Goal: Transaction & Acquisition: Purchase product/service

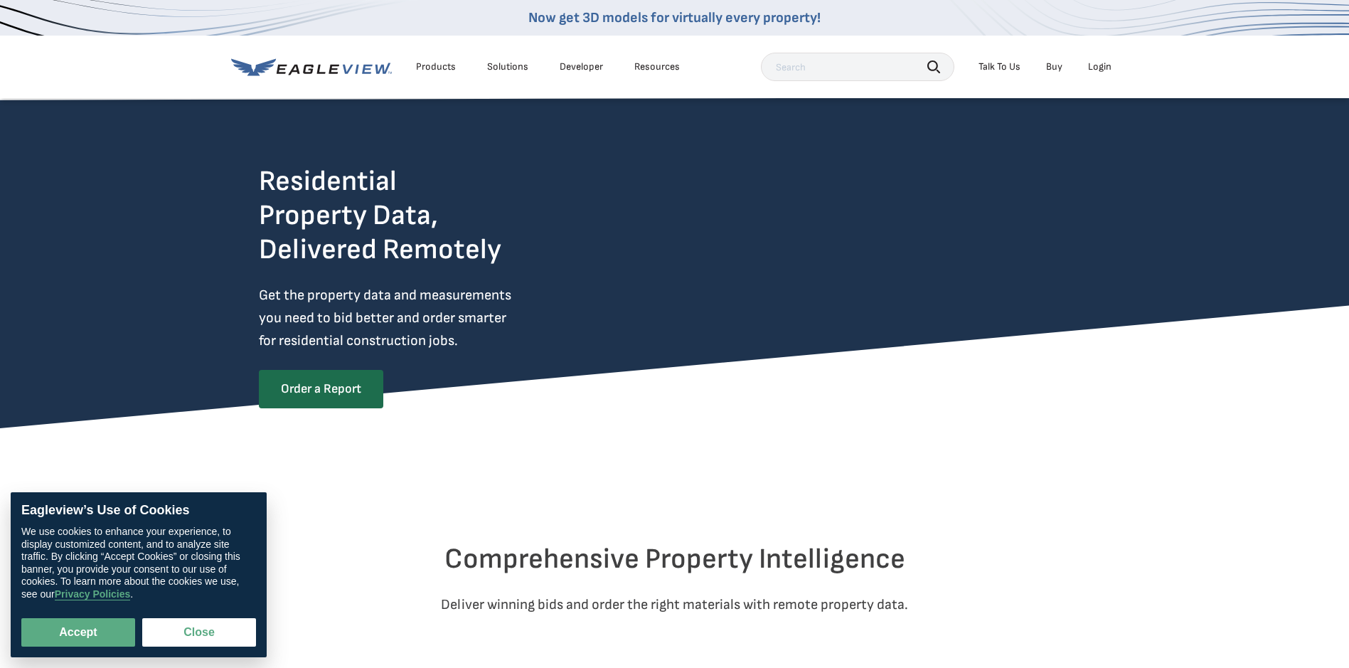
click at [1107, 70] on div "Login" at bounding box center [1099, 66] width 23 height 13
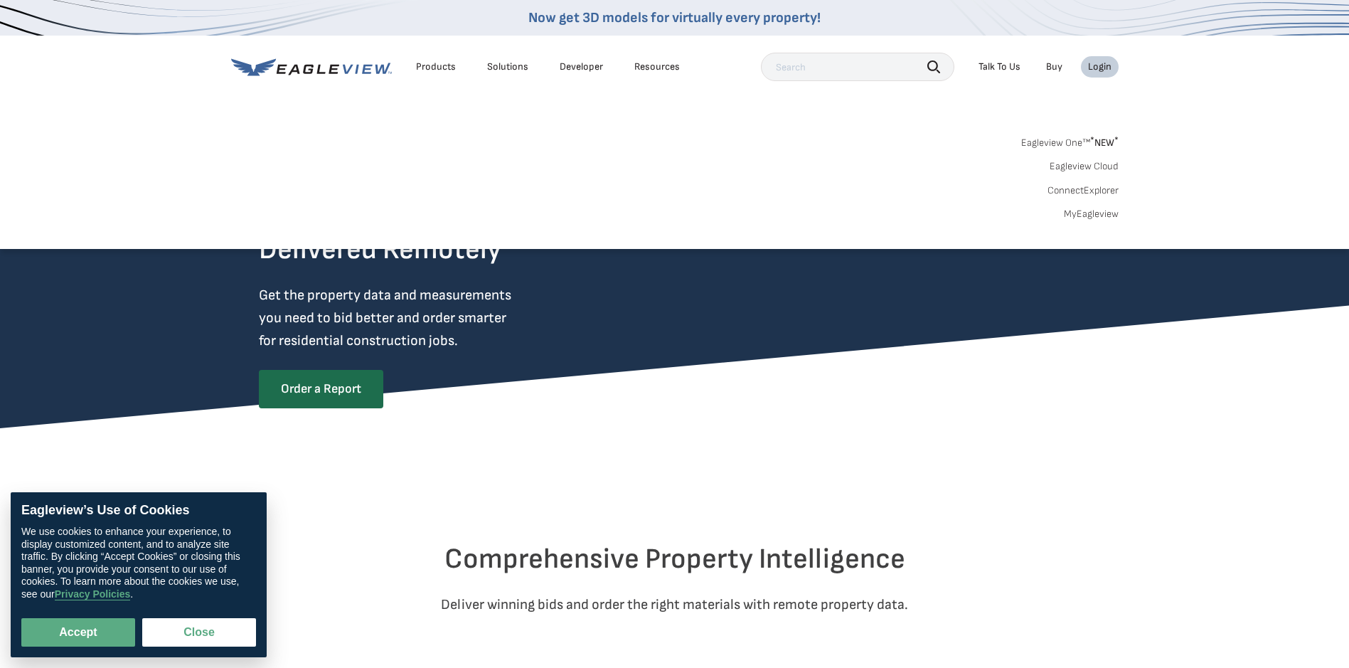
click at [1107, 70] on div "Login" at bounding box center [1099, 66] width 23 height 13
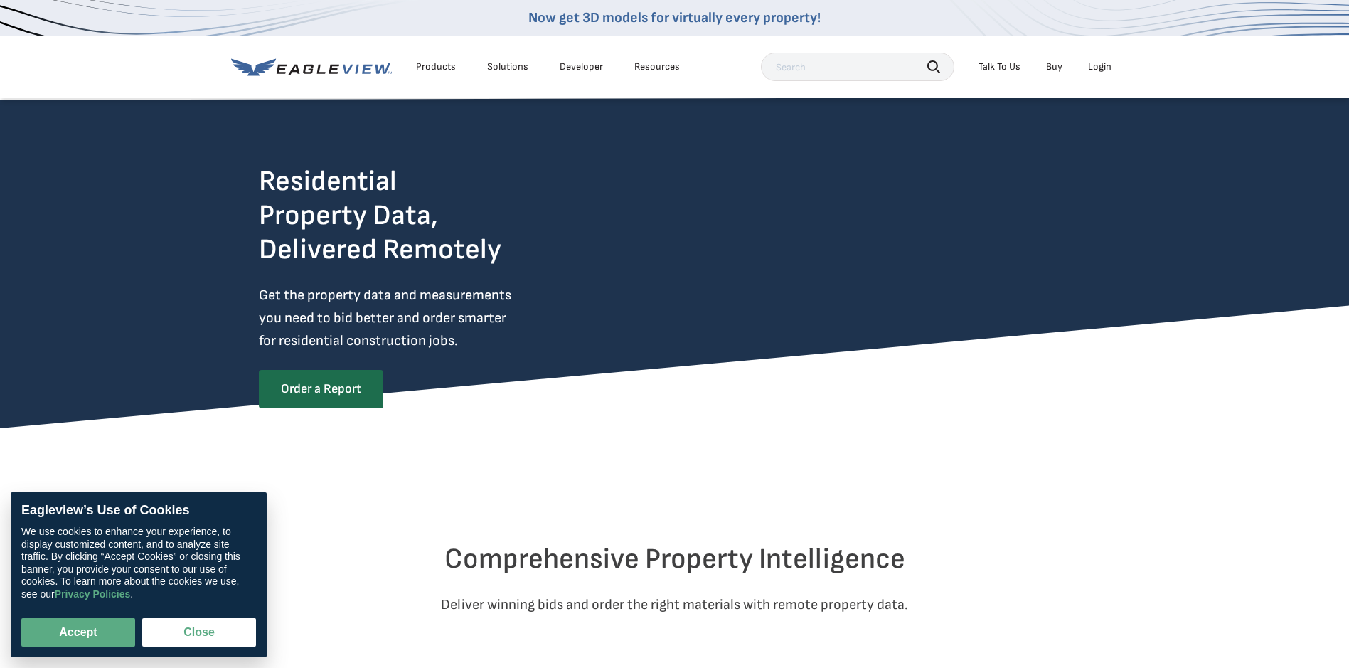
click at [1107, 70] on div "Login" at bounding box center [1099, 66] width 23 height 13
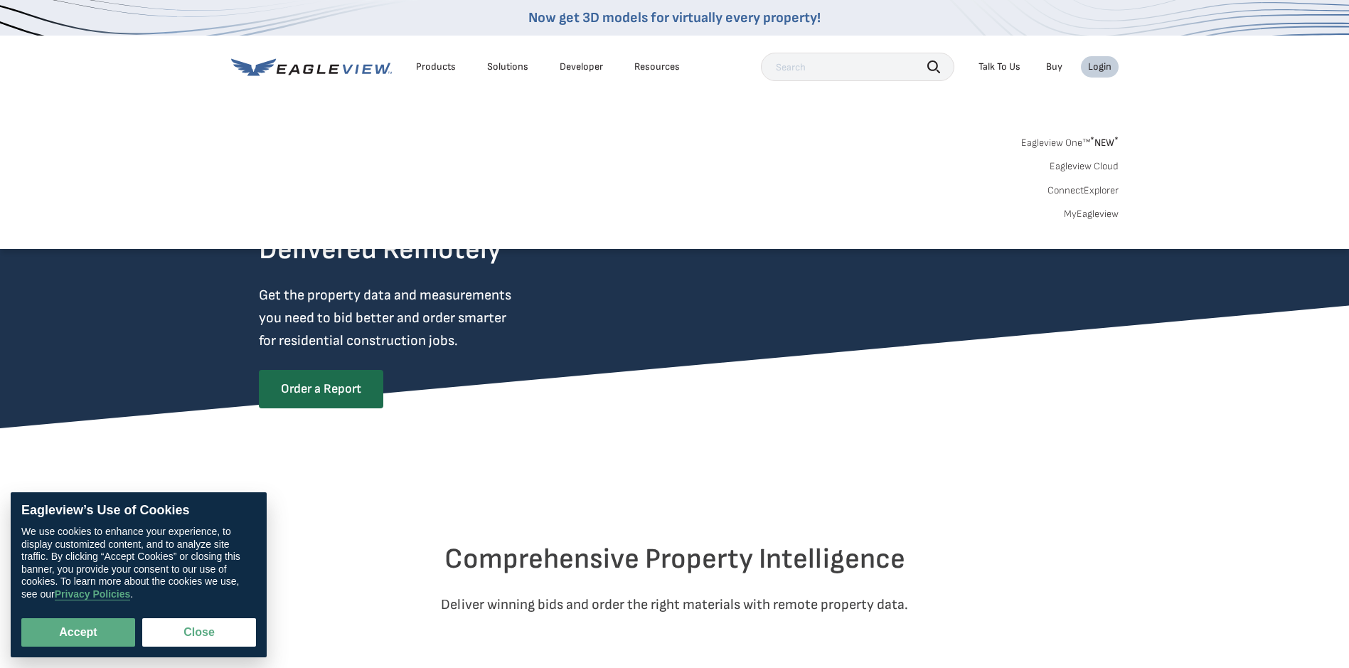
click at [1084, 142] on link "Eagleview One™ * NEW *" at bounding box center [1070, 140] width 97 height 16
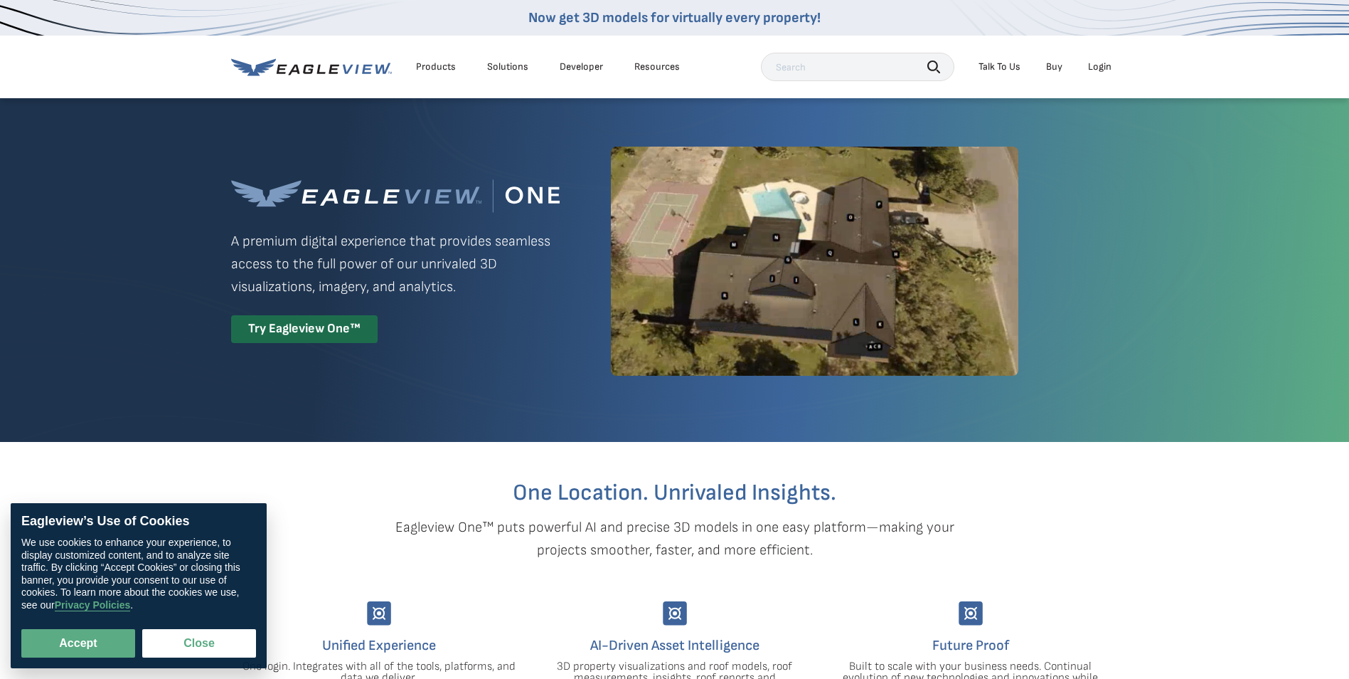
click at [1098, 61] on div "Login" at bounding box center [1099, 66] width 23 height 13
click at [1103, 70] on div "Login" at bounding box center [1099, 66] width 23 height 13
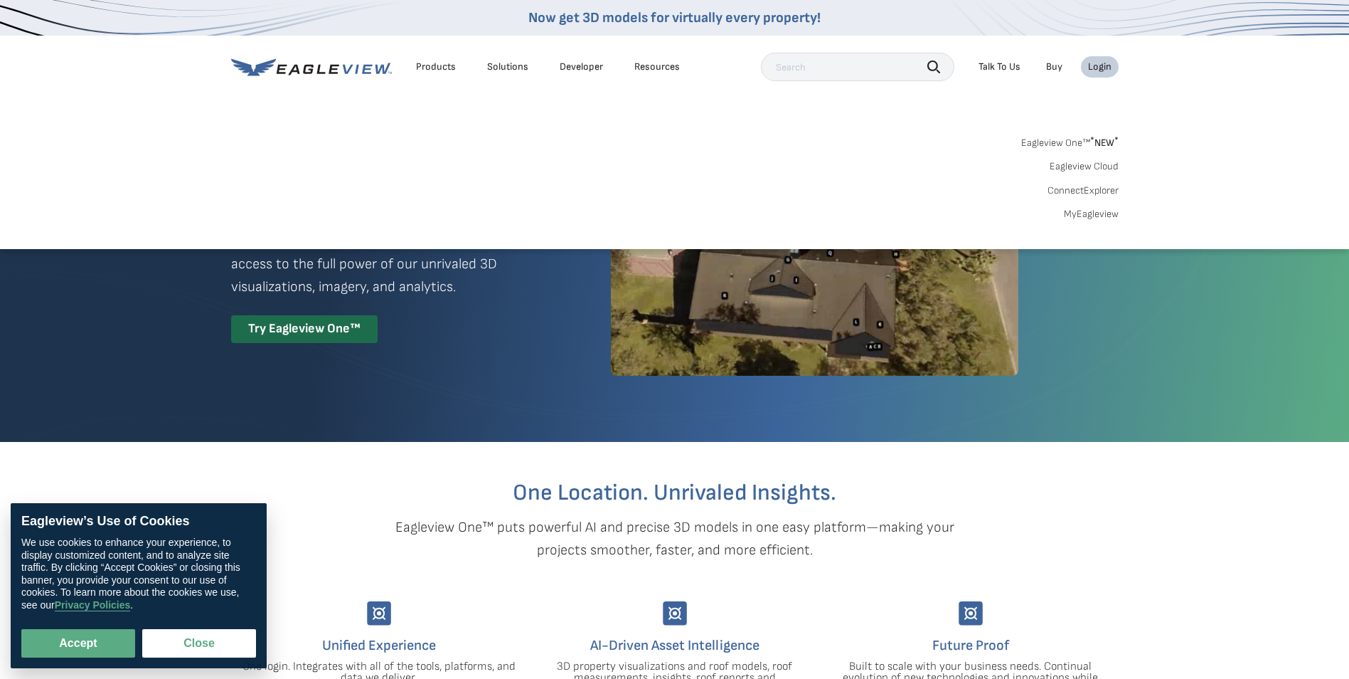
click at [1089, 211] on link "MyEagleview" at bounding box center [1091, 214] width 55 height 13
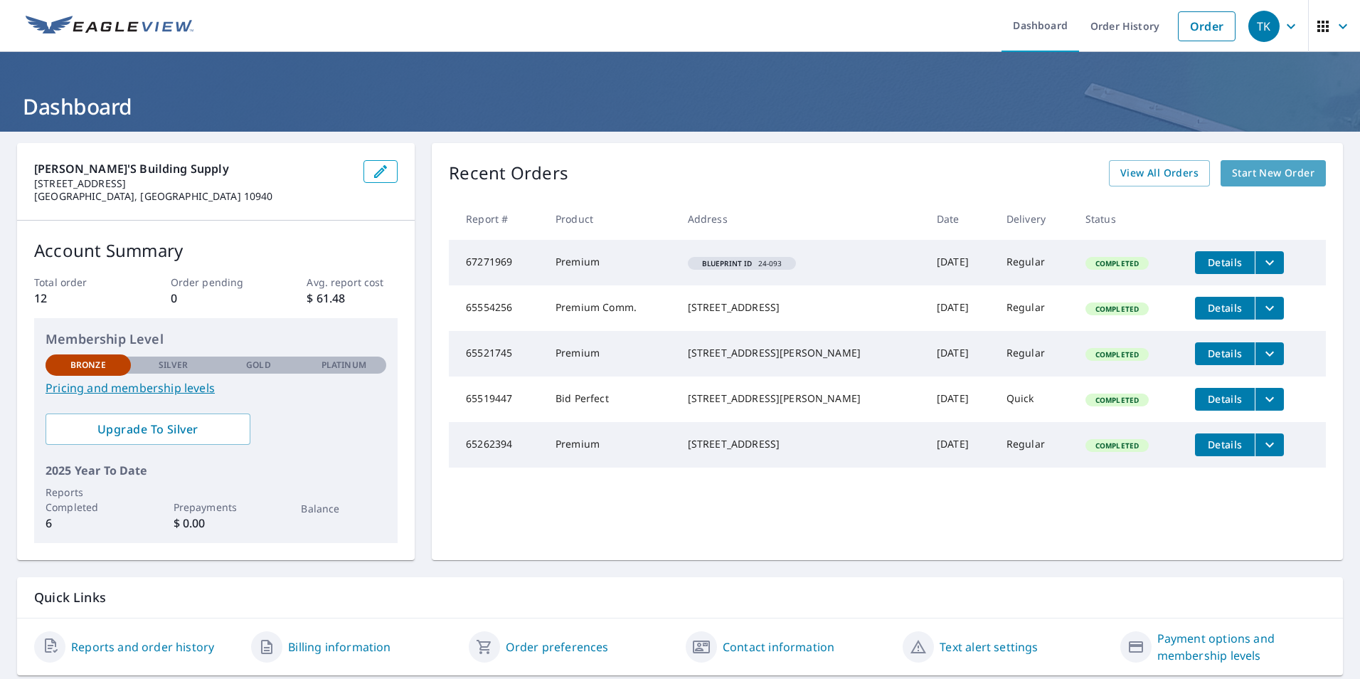
click at [1266, 166] on span "Start New Order" at bounding box center [1273, 173] width 83 height 18
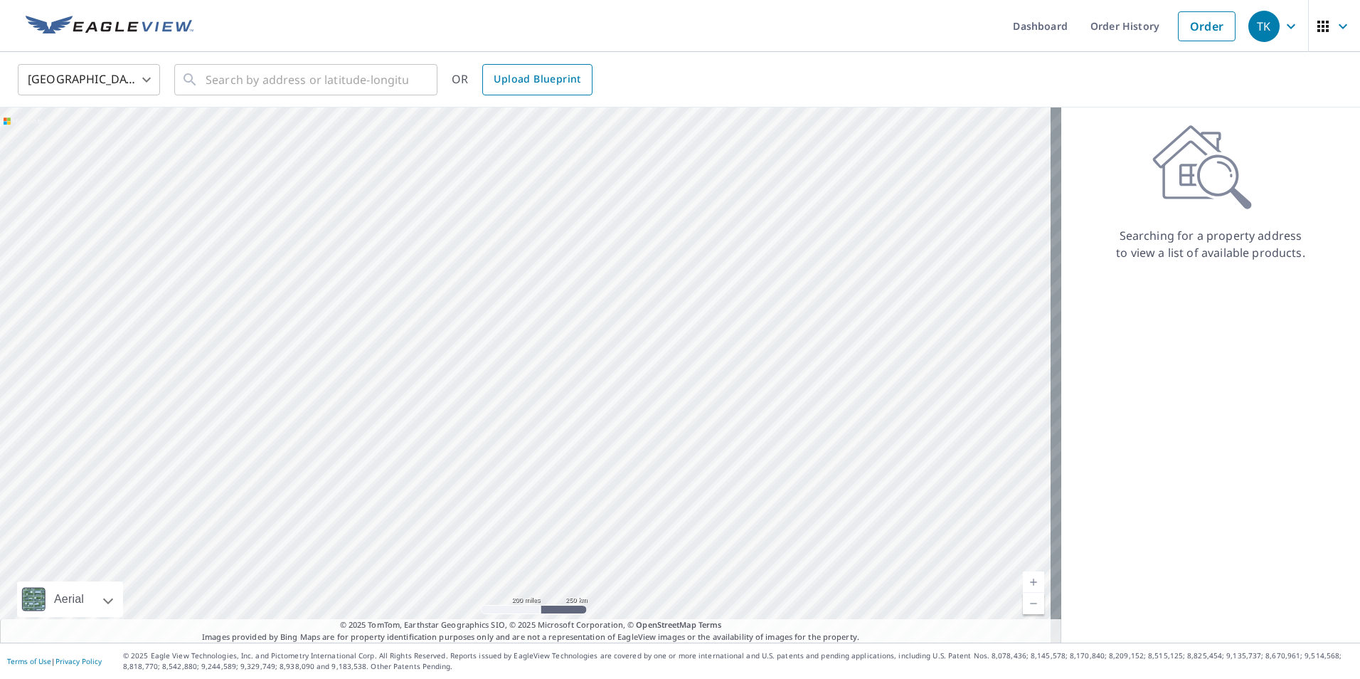
click at [566, 83] on span "Upload Blueprint" at bounding box center [537, 79] width 87 height 18
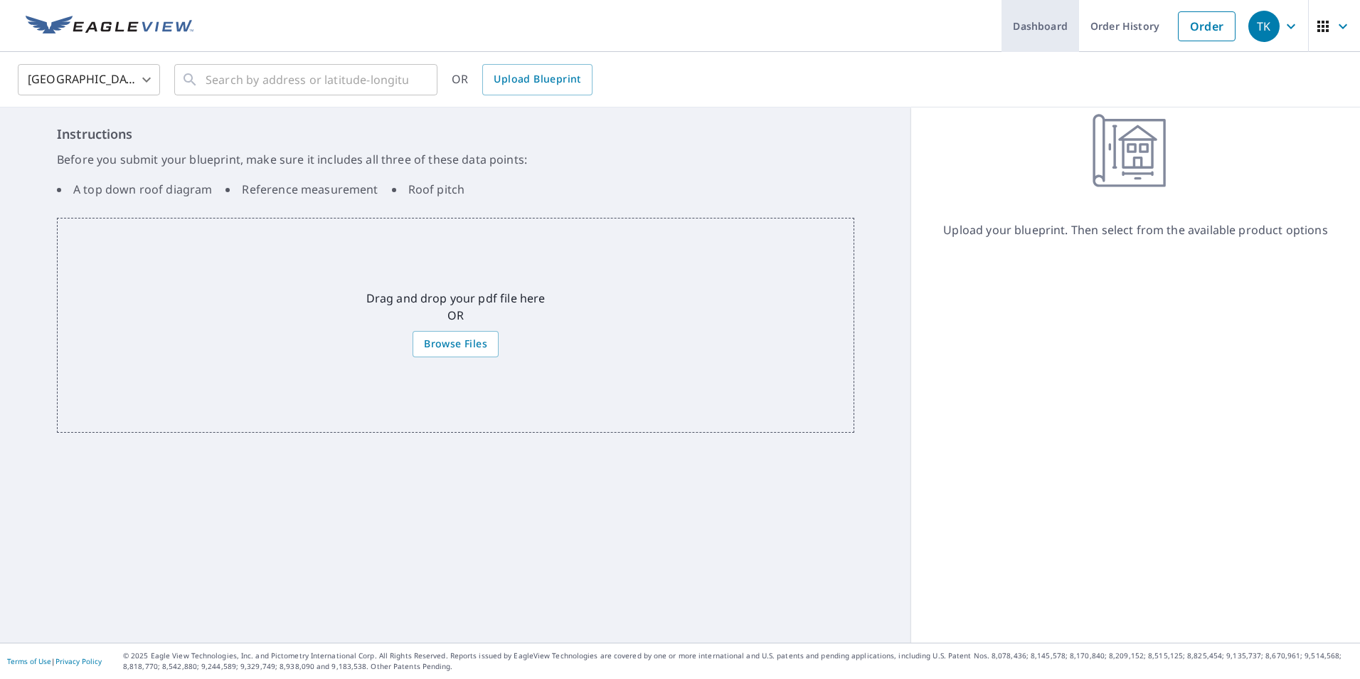
click at [1049, 22] on link "Dashboard" at bounding box center [1041, 26] width 78 height 52
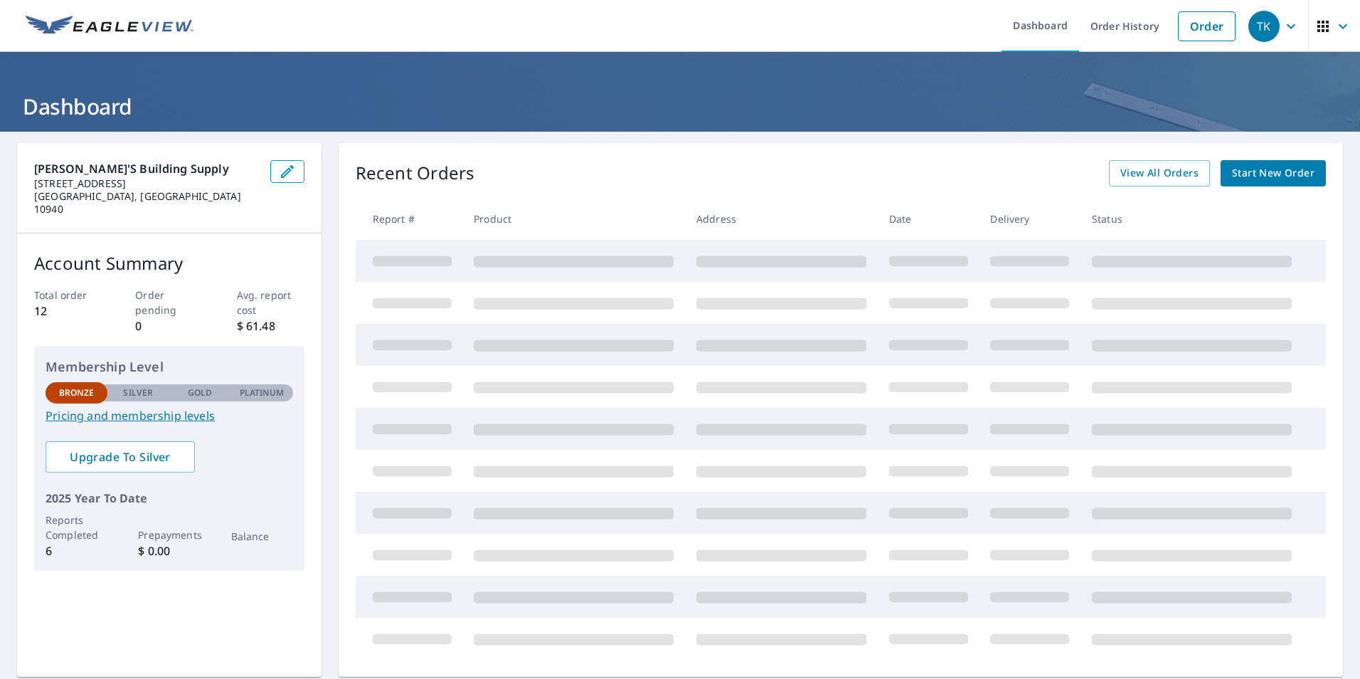
scroll to position [160, 0]
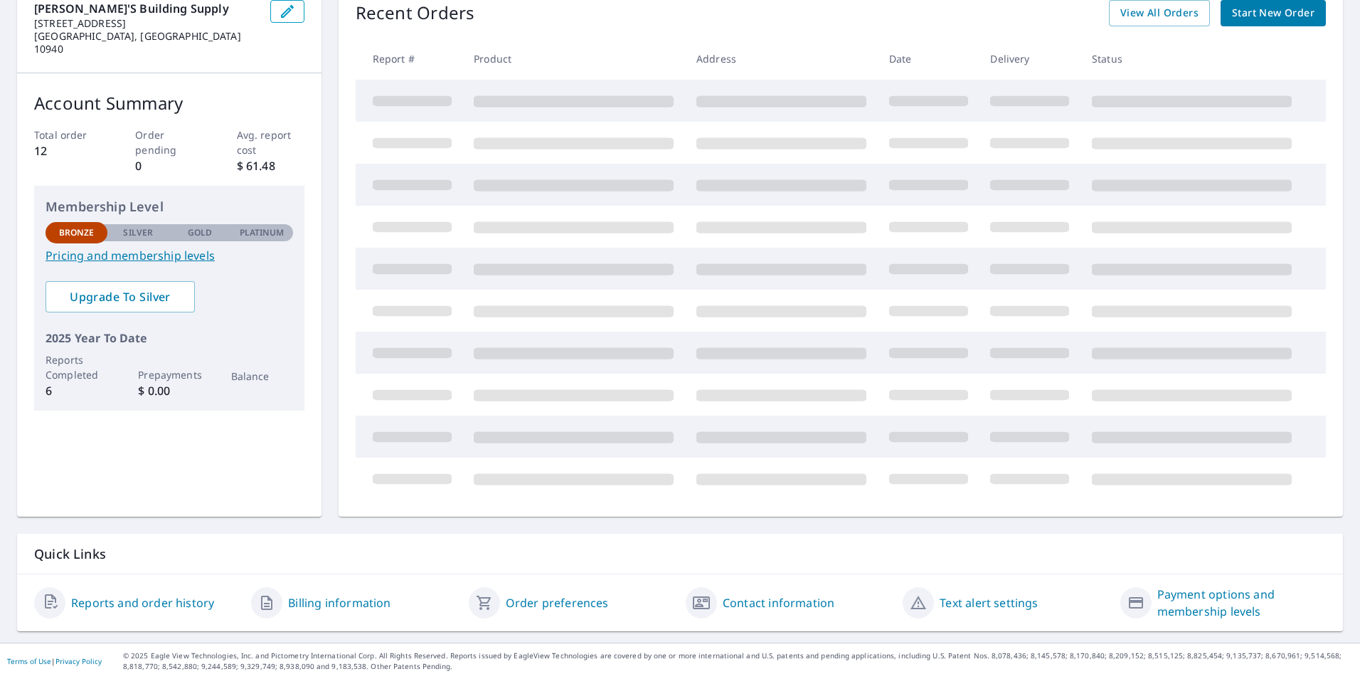
click at [525, 599] on link "Order preferences" at bounding box center [557, 602] width 103 height 17
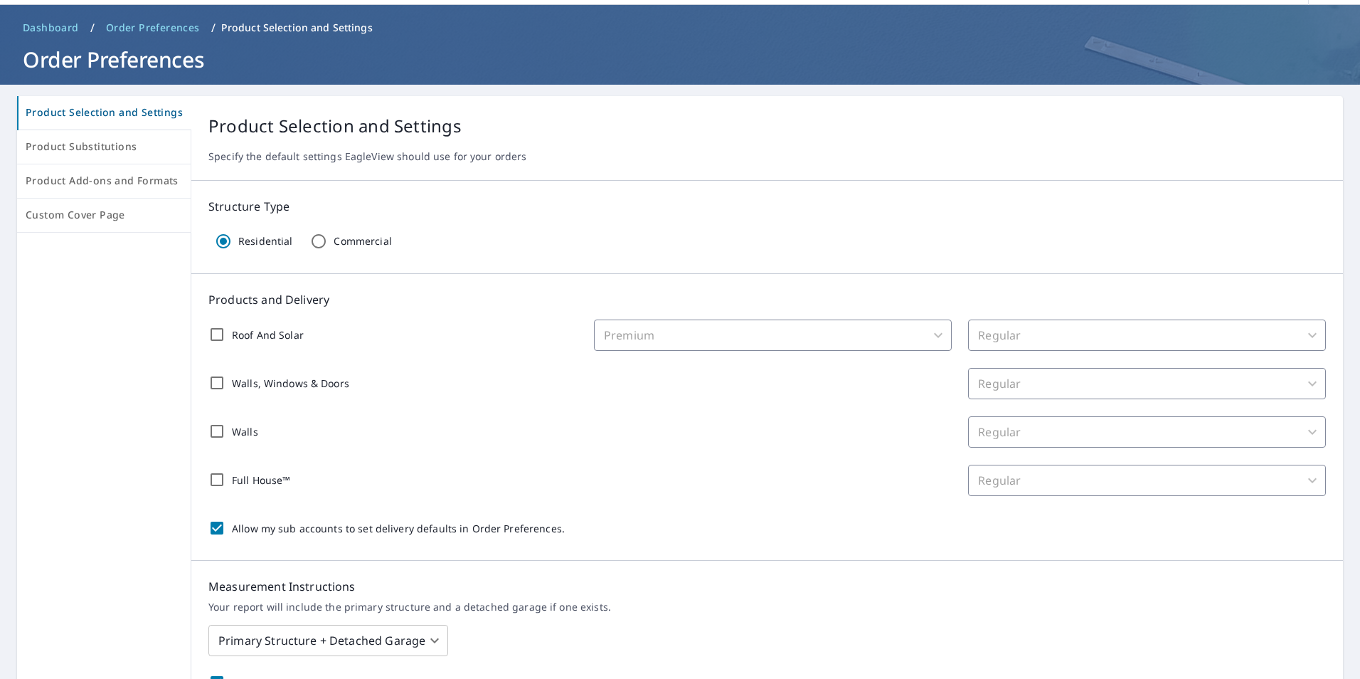
scroll to position [54, 0]
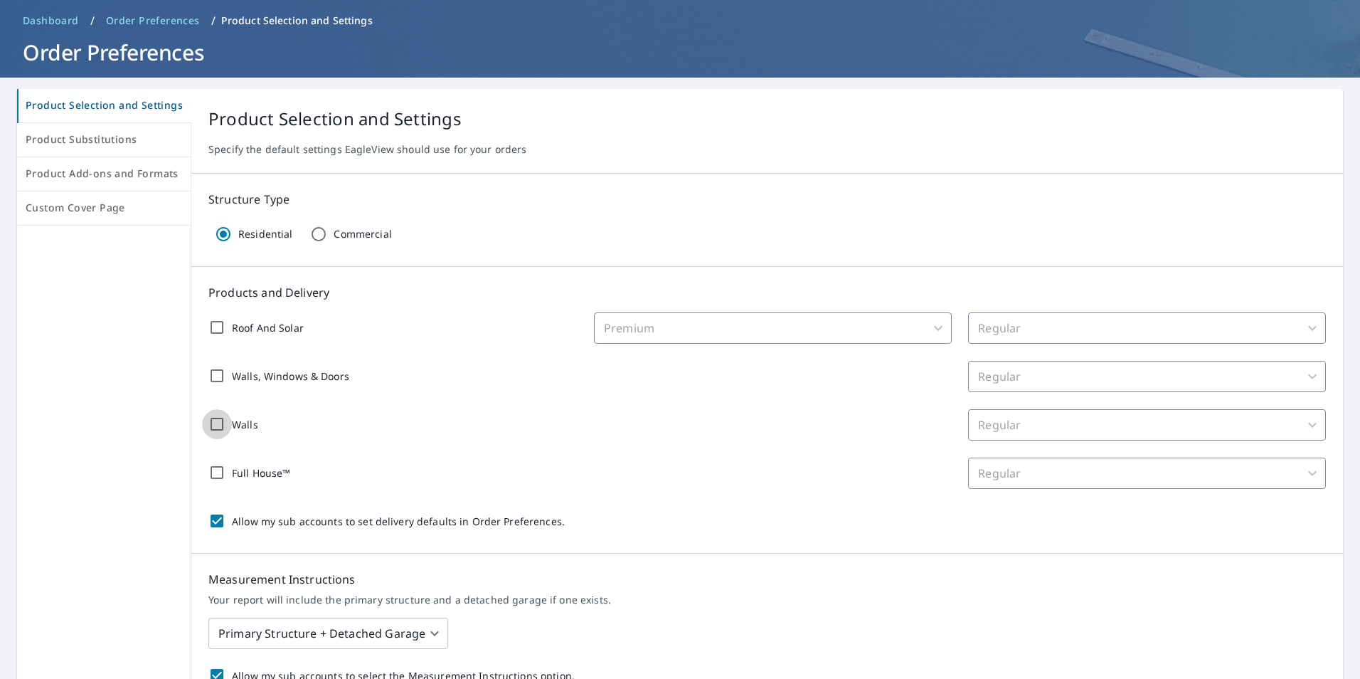
click at [213, 419] on input "Walls" at bounding box center [217, 424] width 30 height 30
checkbox input "true"
click at [218, 374] on input "Walls, Windows & Doors" at bounding box center [217, 376] width 30 height 30
checkbox input "true"
checkbox input "false"
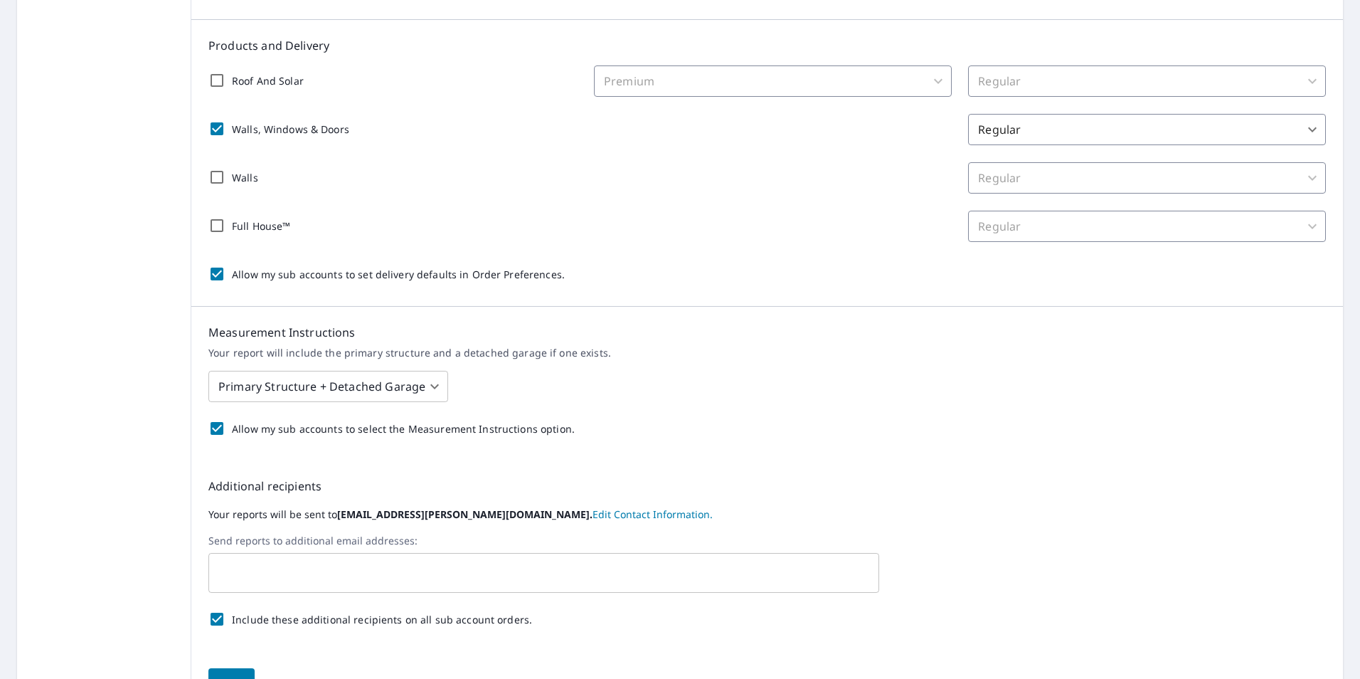
scroll to position [388, 0]
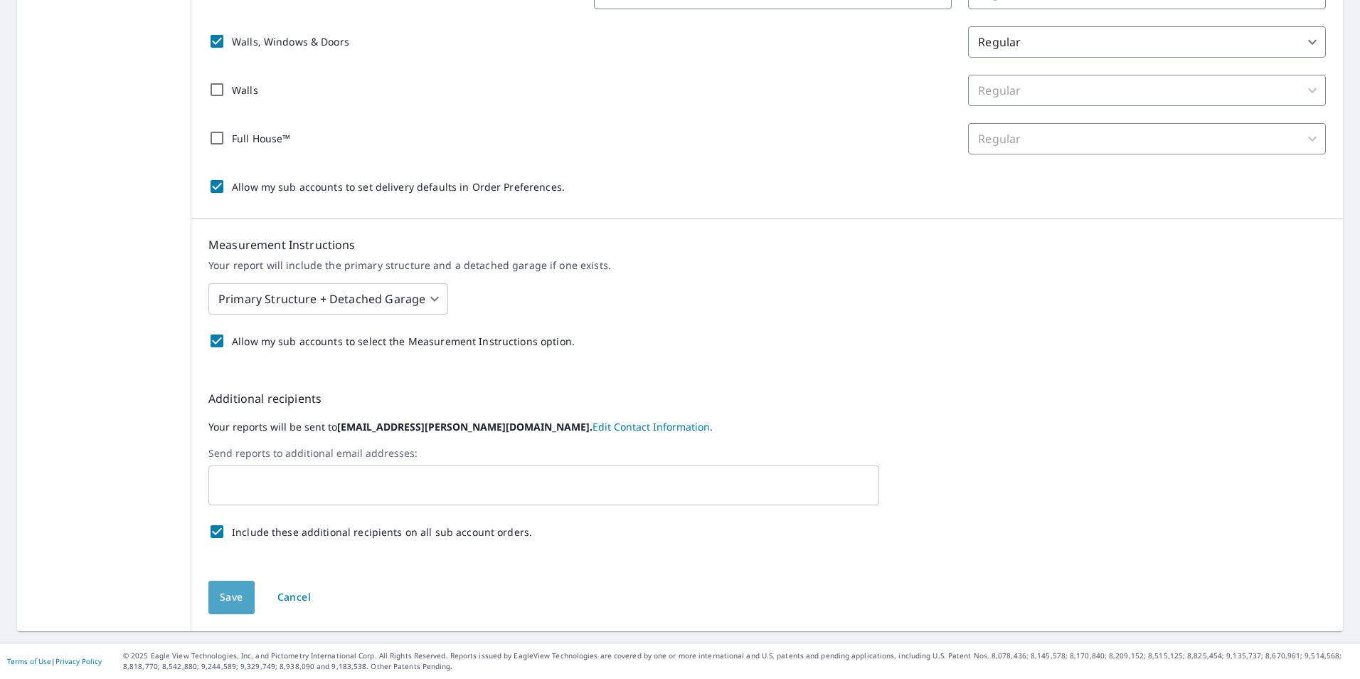
click at [220, 605] on span "Save" at bounding box center [231, 597] width 23 height 18
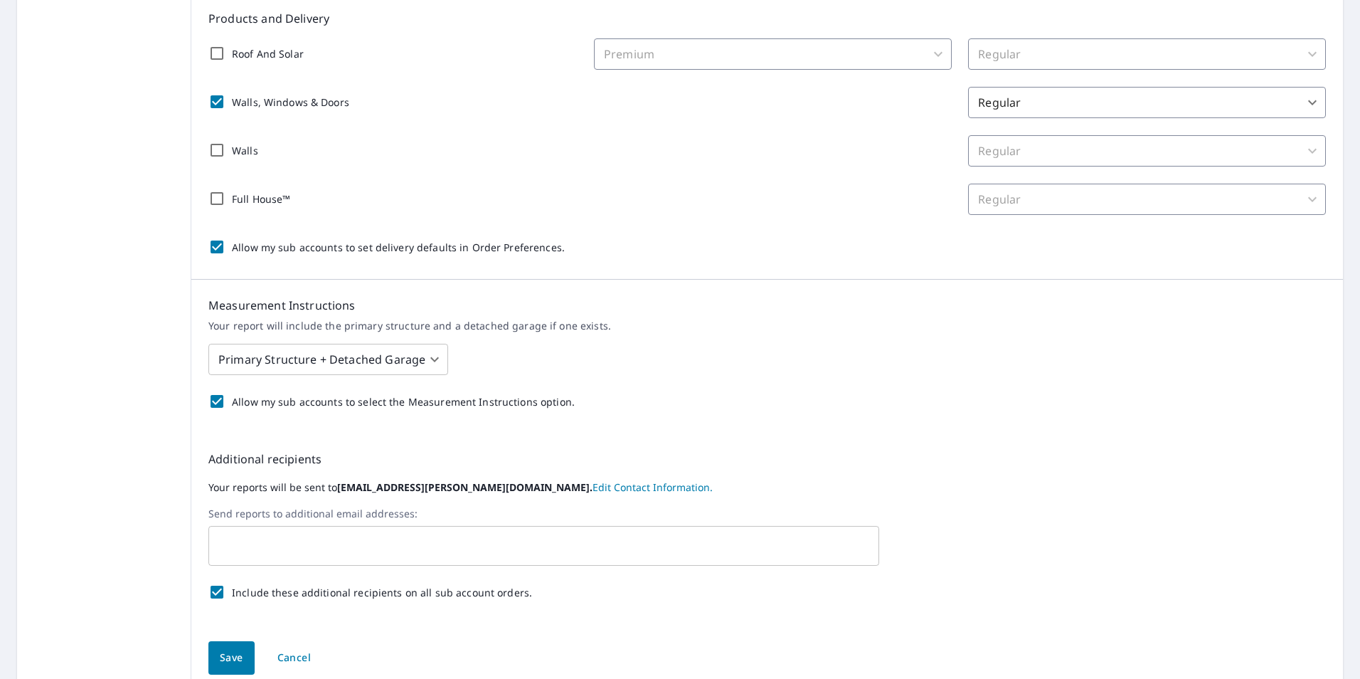
scroll to position [425, 0]
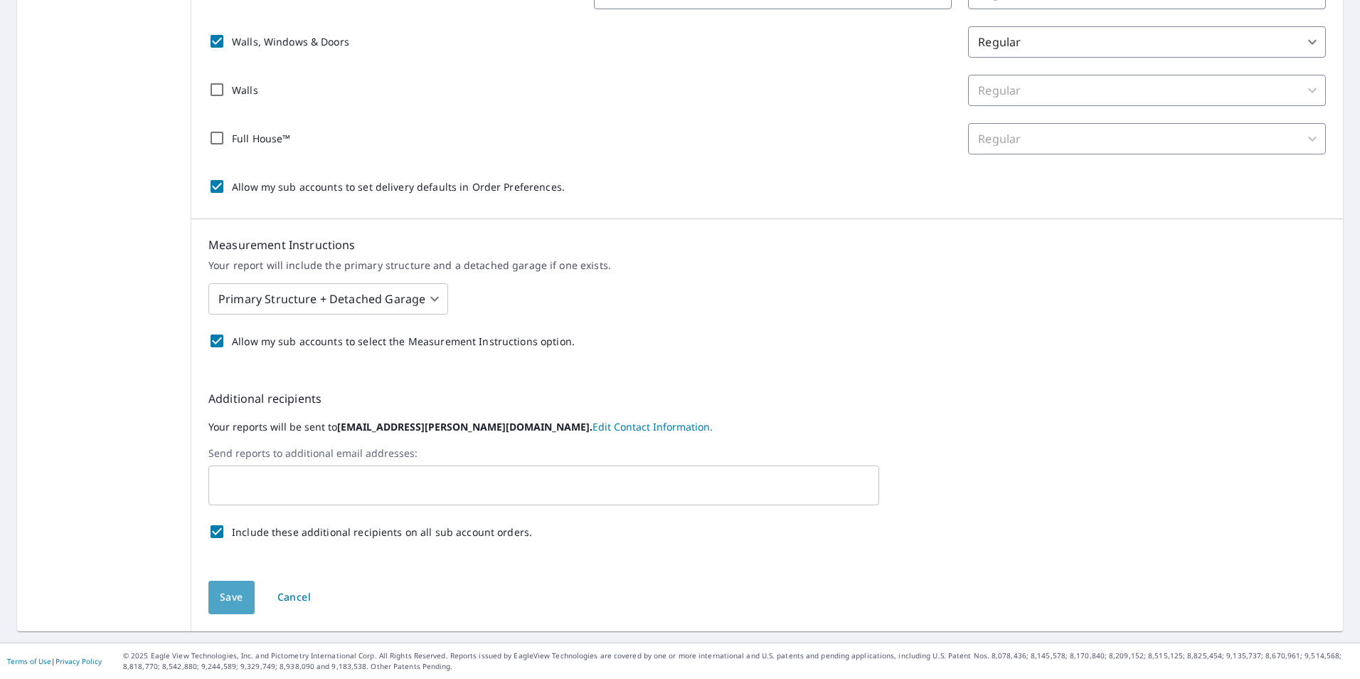
click at [233, 604] on span "Save" at bounding box center [231, 597] width 23 height 18
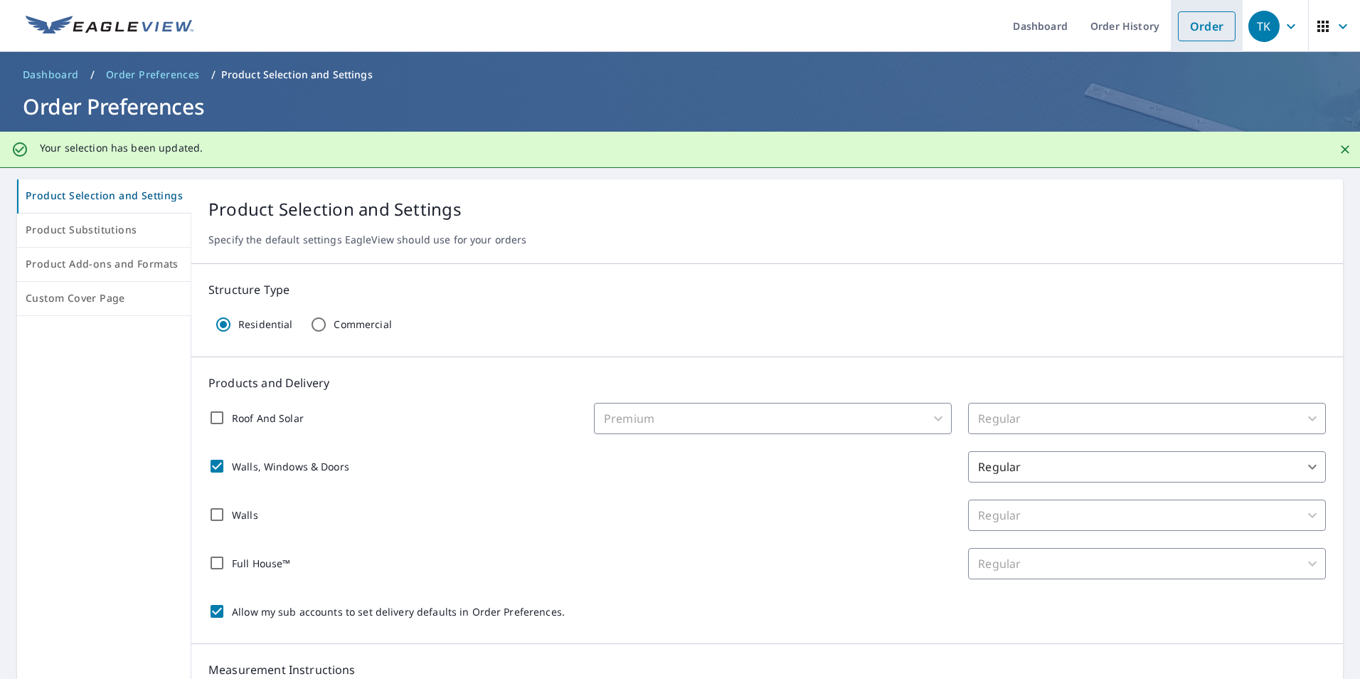
click at [1194, 19] on link "Order" at bounding box center [1207, 26] width 58 height 30
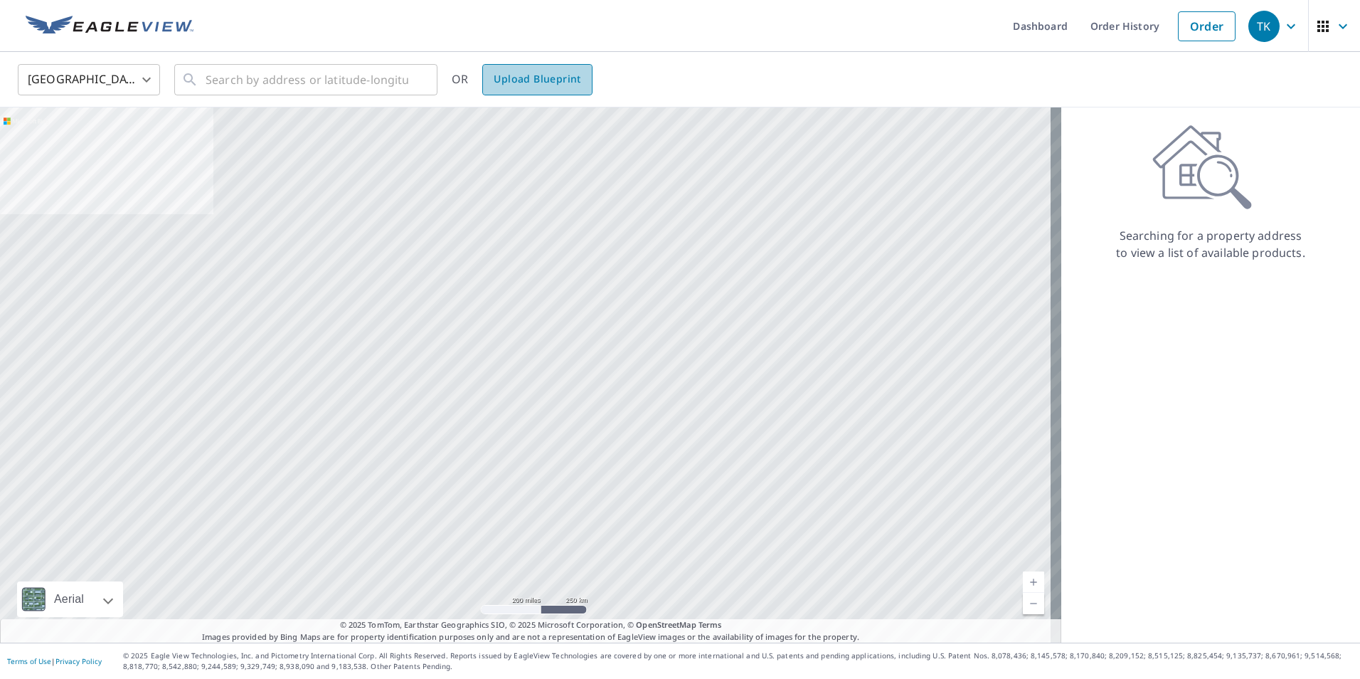
click at [537, 76] on span "Upload Blueprint" at bounding box center [537, 79] width 87 height 18
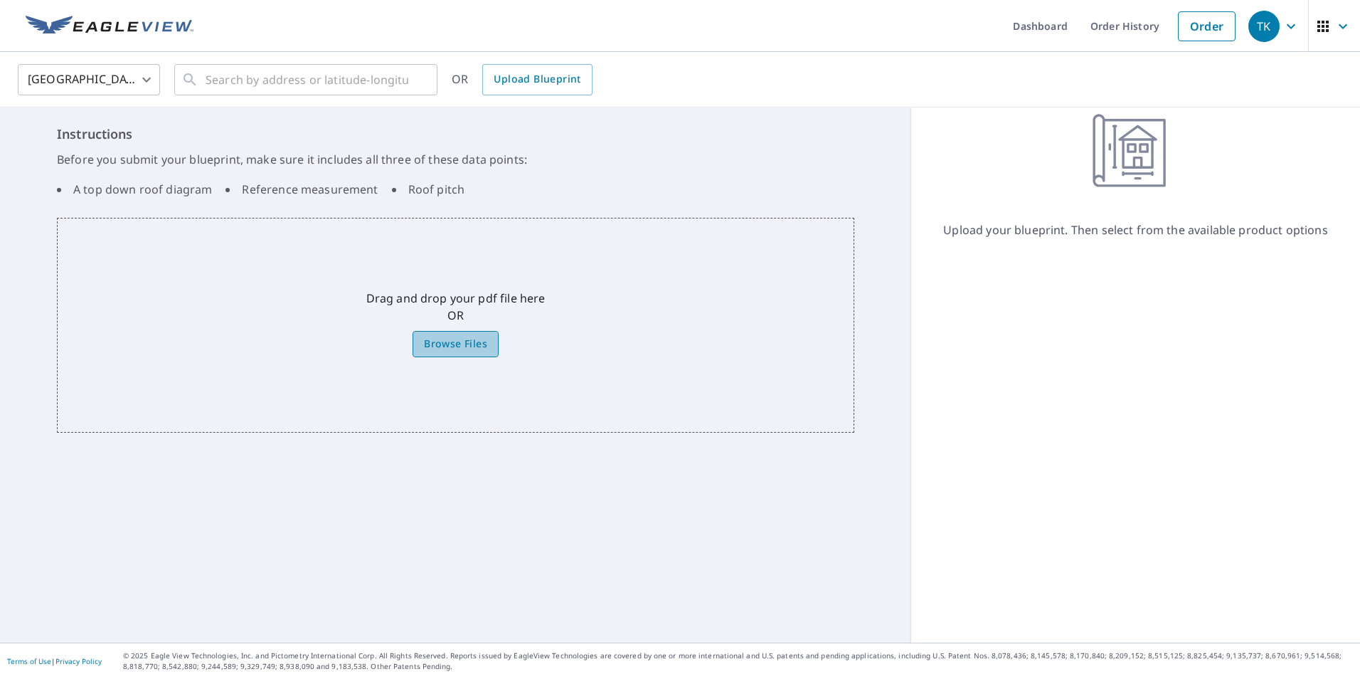
click at [460, 348] on span "Browse Files" at bounding box center [455, 344] width 63 height 18
click at [0, 0] on input "Browse Files" at bounding box center [0, 0] width 0 height 0
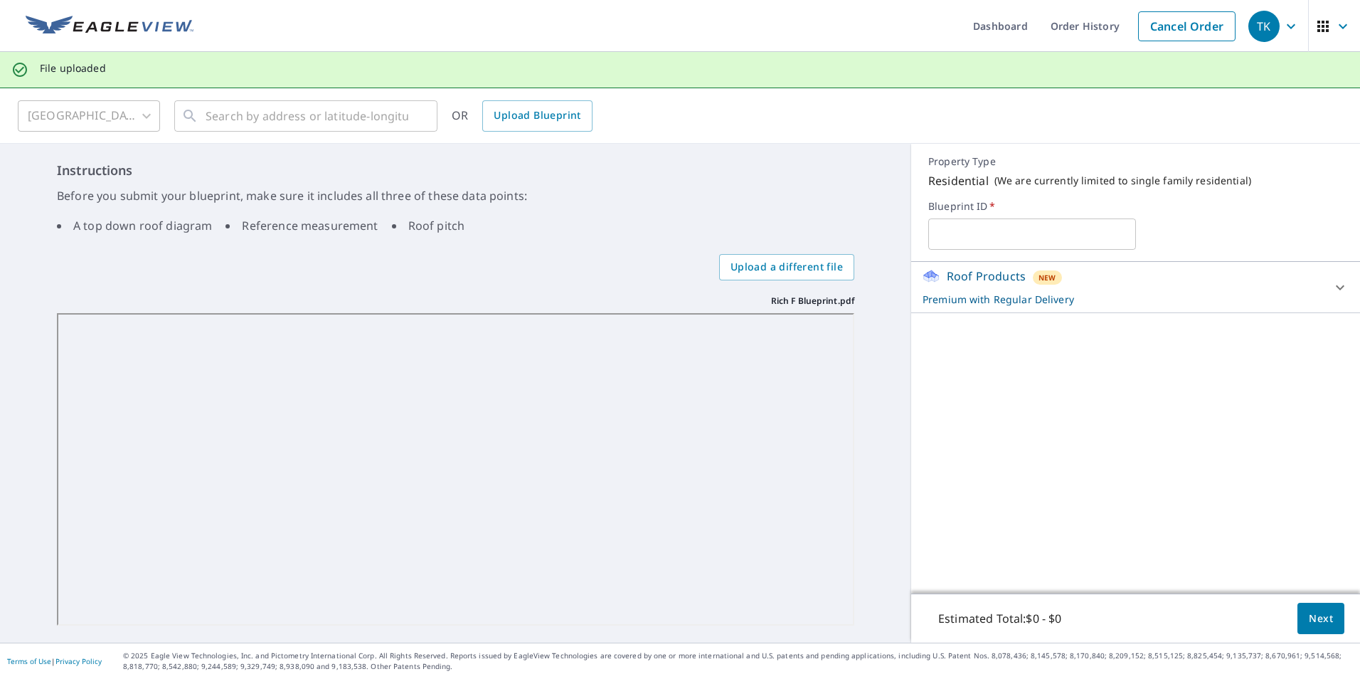
click at [1237, 288] on div "Roof Products New Premium with Regular Delivery" at bounding box center [1123, 286] width 401 height 39
click at [990, 279] on p "Roof Products" at bounding box center [986, 275] width 79 height 17
